Goal: Communication & Community: Answer question/provide support

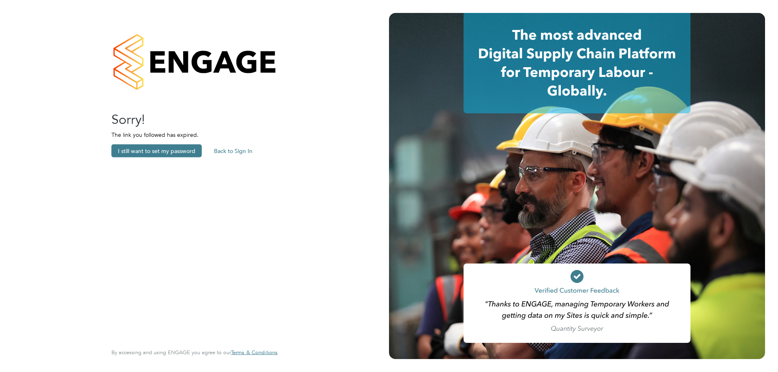
click at [230, 148] on button "Back to Sign In" at bounding box center [232, 151] width 51 height 13
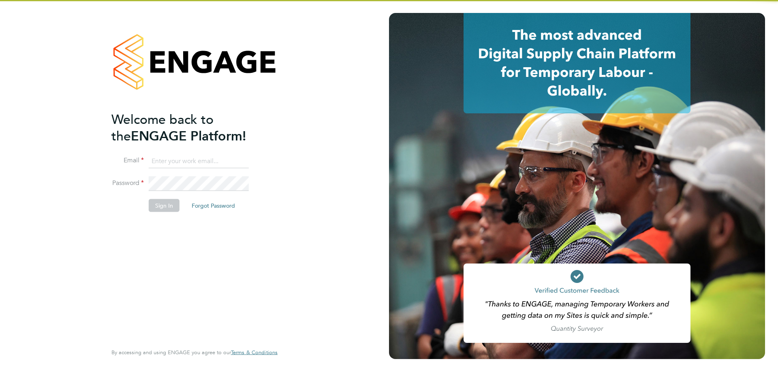
type input "ella@xede.co.uk"
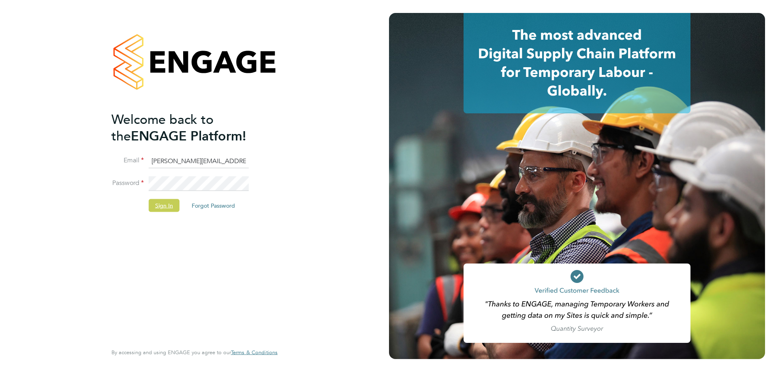
click at [157, 203] on button "Sign In" at bounding box center [164, 205] width 31 height 13
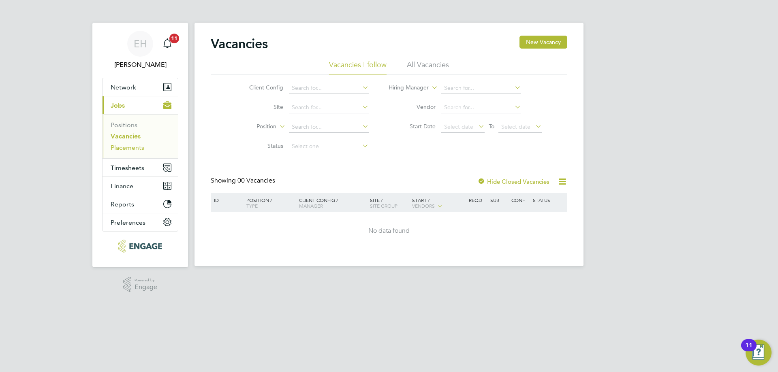
click at [139, 150] on link "Placements" at bounding box center [128, 148] width 34 height 8
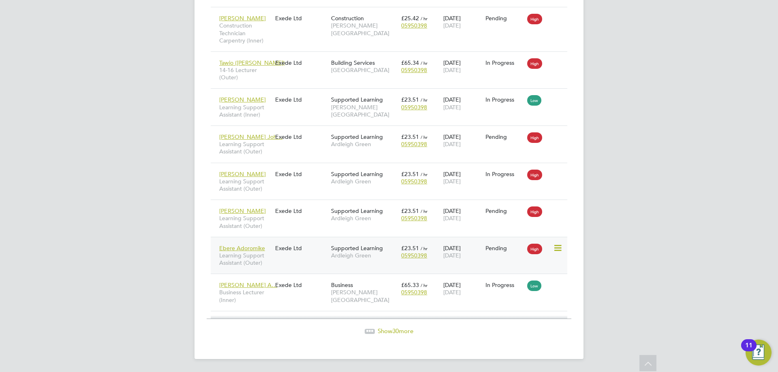
click at [295, 264] on div "Ebere Adoromike Learning Support Assistant (Outer) Exede Ltd Supported Learning…" at bounding box center [389, 255] width 356 height 37
click at [290, 260] on div "Ebere Adoromike Learning Support Assistant (Outer) Exede Ltd Supported Learning…" at bounding box center [389, 255] width 356 height 37
click at [248, 244] on div "Ebere Adoromike Learning Support Assistant (Outer)" at bounding box center [245, 256] width 56 height 30
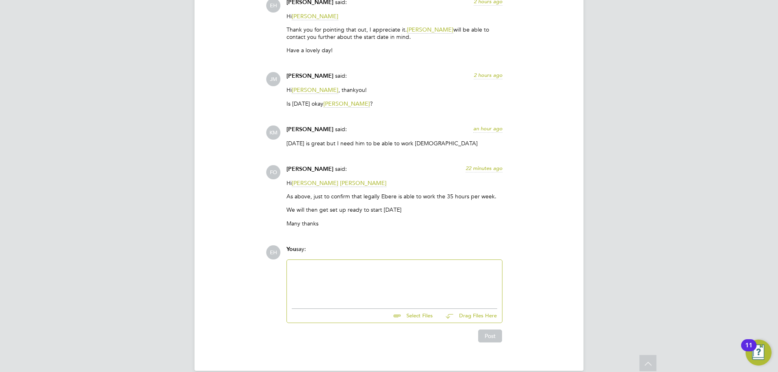
scroll to position [1700, 0]
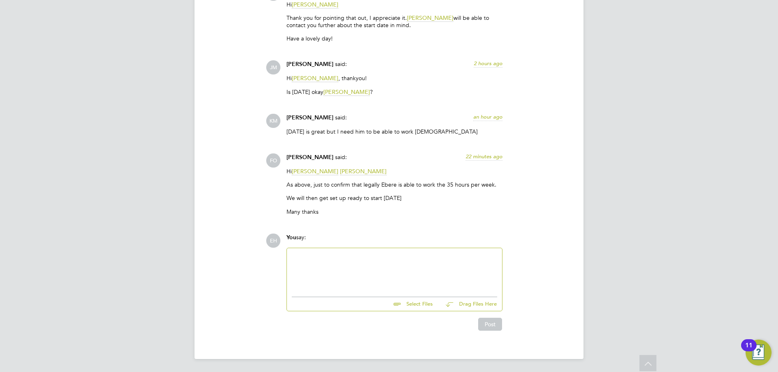
click at [360, 272] on div at bounding box center [394, 270] width 205 height 35
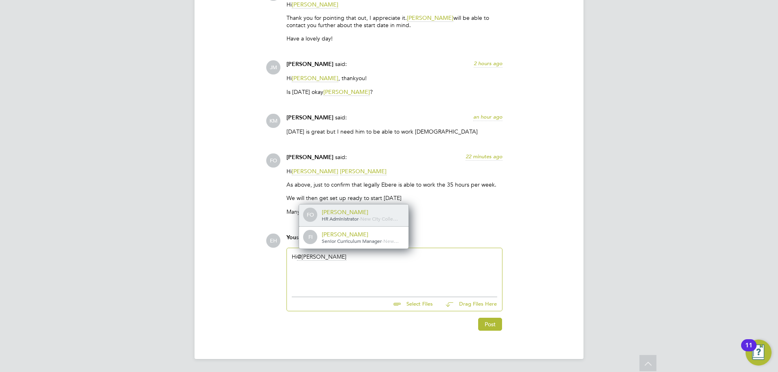
click at [376, 211] on div "[PERSON_NAME]" at bounding box center [362, 212] width 81 height 7
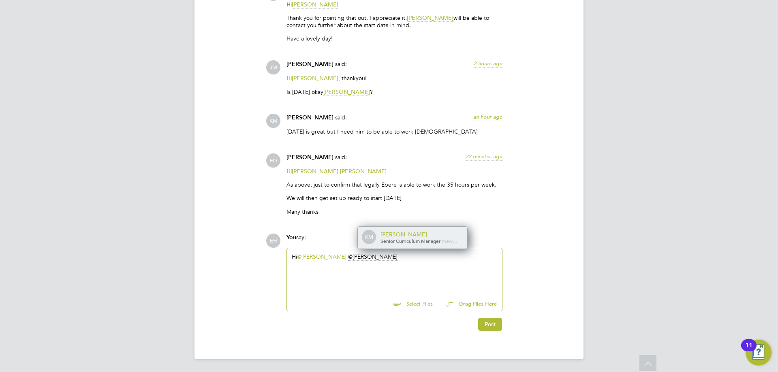
click at [409, 238] on span "Senior Curriculum Manager" at bounding box center [410, 241] width 60 height 6
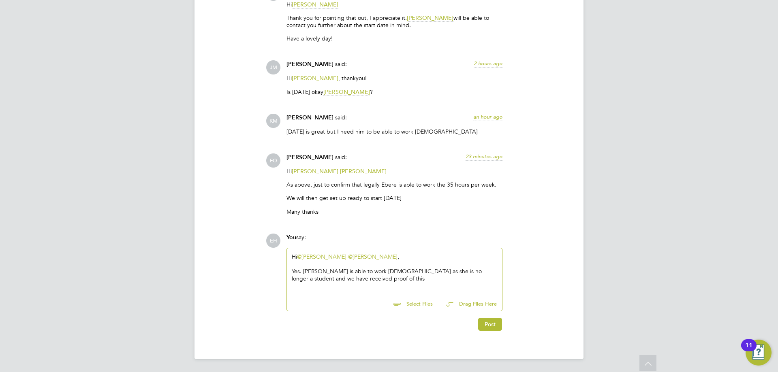
click at [301, 271] on div "Yes. [PERSON_NAME] is able to work [DEMOGRAPHIC_DATA] as she is no longer a stu…" at bounding box center [394, 275] width 205 height 15
click at [393, 282] on div "Just confirming that [PERSON_NAME] is able to work [DEMOGRAPHIC_DATA] as she is…" at bounding box center [394, 275] width 205 height 15
click at [385, 282] on div "Just confirming that [PERSON_NAME] is able to work [DEMOGRAPHIC_DATA] as she is…" at bounding box center [394, 275] width 205 height 15
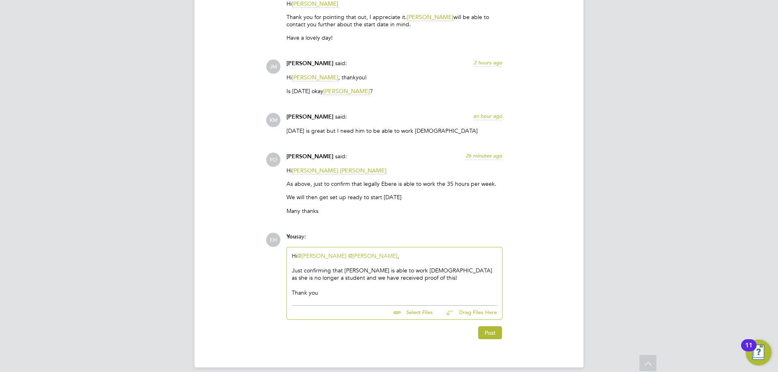
click at [296, 269] on div "Just confirming that [PERSON_NAME] is able to work [DEMOGRAPHIC_DATA] as she is…" at bounding box center [394, 274] width 205 height 15
click at [356, 269] on div "Just confirming that [PERSON_NAME] is able to work [DEMOGRAPHIC_DATA] as she is…" at bounding box center [394, 274] width 205 height 15
drag, startPoint x: 341, startPoint y: 269, endPoint x: 448, endPoint y: 250, distance: 107.8
click at [343, 270] on div "Just confirming that [PERSON_NAME] is able to work [DEMOGRAPHIC_DATA] as she is…" at bounding box center [394, 274] width 205 height 15
click at [342, 271] on div "Just confirming that [PERSON_NAME] is able to work [DEMOGRAPHIC_DATA] as she is…" at bounding box center [394, 274] width 205 height 15
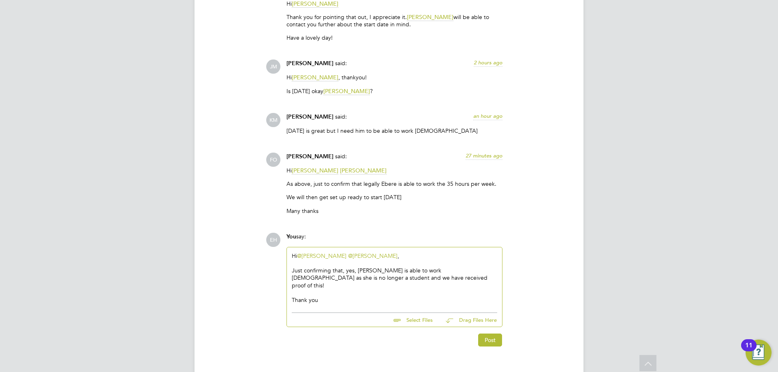
click at [438, 272] on div "Just confirming that, yes, [PERSON_NAME] is able to work [DEMOGRAPHIC_DATA] as …" at bounding box center [394, 278] width 205 height 22
click at [401, 277] on div "Just confirming that, yes, [PERSON_NAME] is able to work [DEMOGRAPHIC_DATA] as …" at bounding box center [394, 278] width 205 height 22
click at [404, 258] on div "Hi @[PERSON_NAME] @[PERSON_NAME] ​, Just confirming that, yes, [PERSON_NAME] is…" at bounding box center [394, 277] width 205 height 51
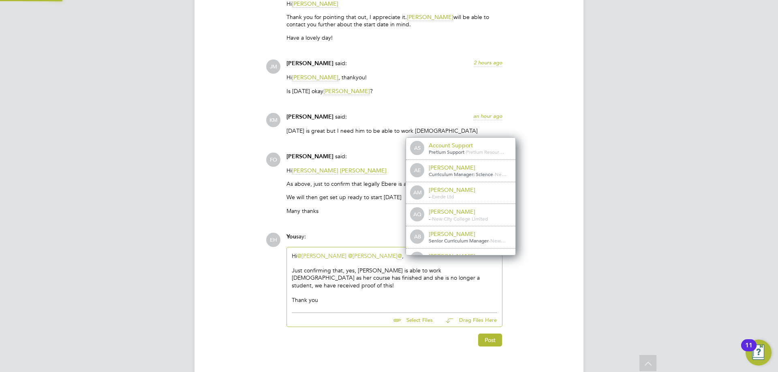
scroll to position [6, 81]
type input "[PERSON_NAME]"
type input "[DATE]"
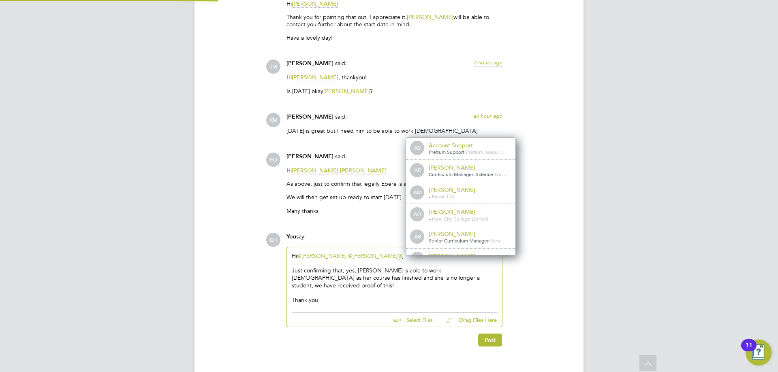
type input "09:00"
type input "16:30"
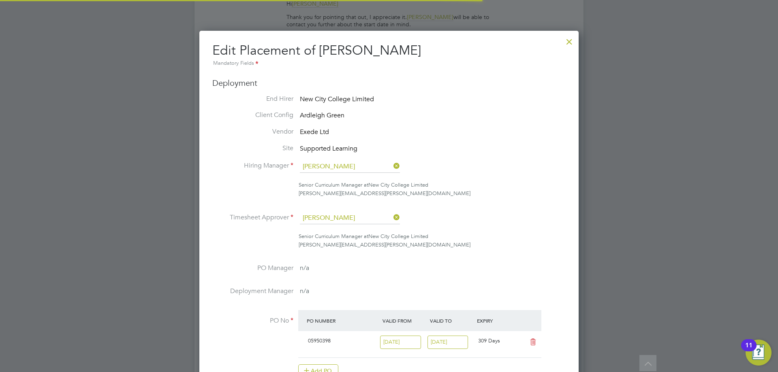
scroll to position [17, 354]
click at [565, 43] on div at bounding box center [569, 39] width 15 height 15
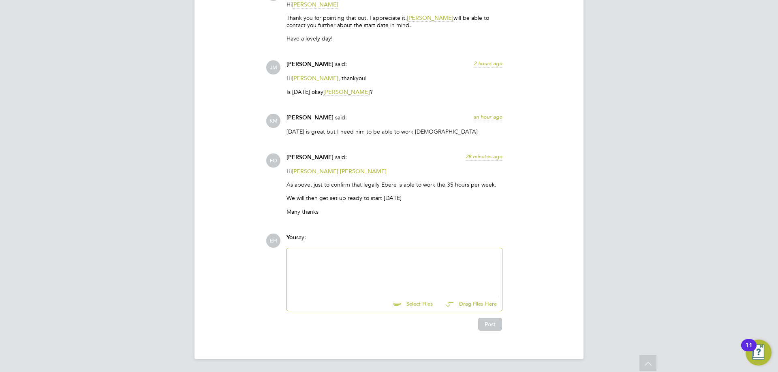
click at [319, 261] on div at bounding box center [394, 270] width 205 height 35
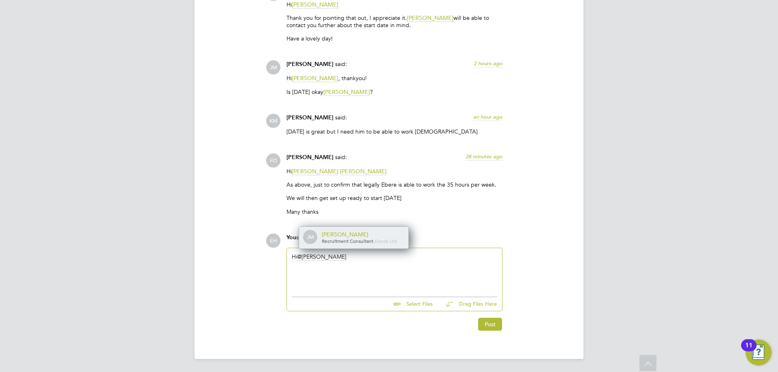
click at [371, 237] on div "[PERSON_NAME]" at bounding box center [362, 234] width 81 height 7
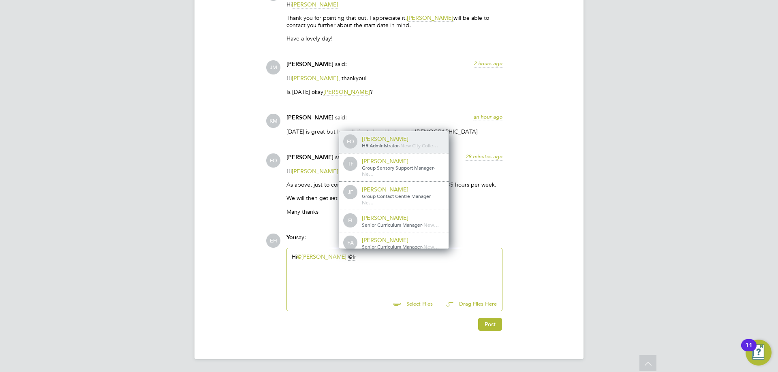
click at [414, 145] on span "New City Colle…" at bounding box center [419, 145] width 38 height 6
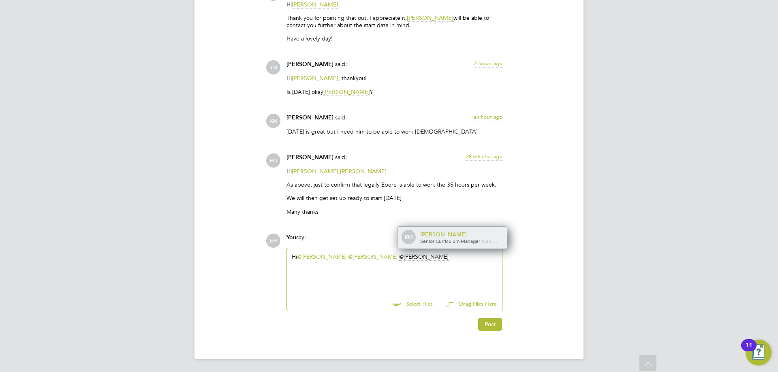
click at [471, 238] on span "Senior Curriculum Manager" at bounding box center [450, 241] width 60 height 6
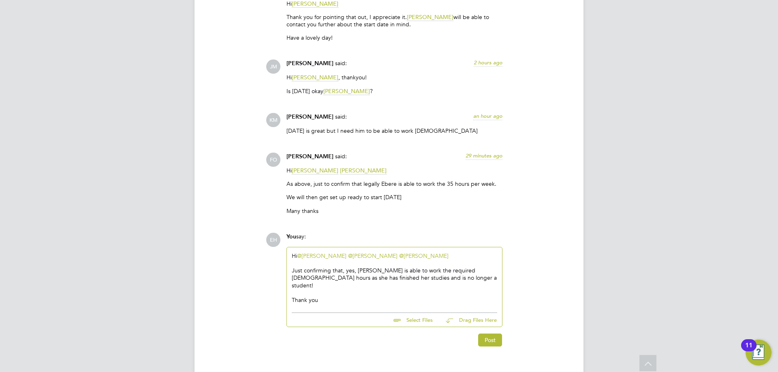
click at [430, 278] on div "Just confirming that, yes, [PERSON_NAME] is able to work the required [DEMOGRAP…" at bounding box center [394, 278] width 205 height 22
click at [492, 335] on button "Post" at bounding box center [490, 340] width 24 height 13
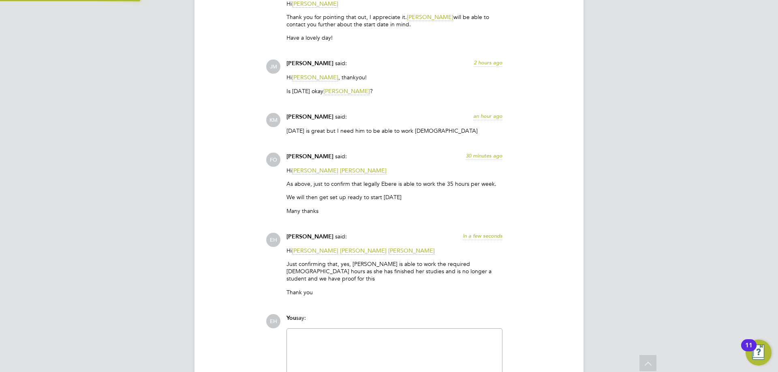
scroll to position [1774, 0]
